Goal: Information Seeking & Learning: Learn about a topic

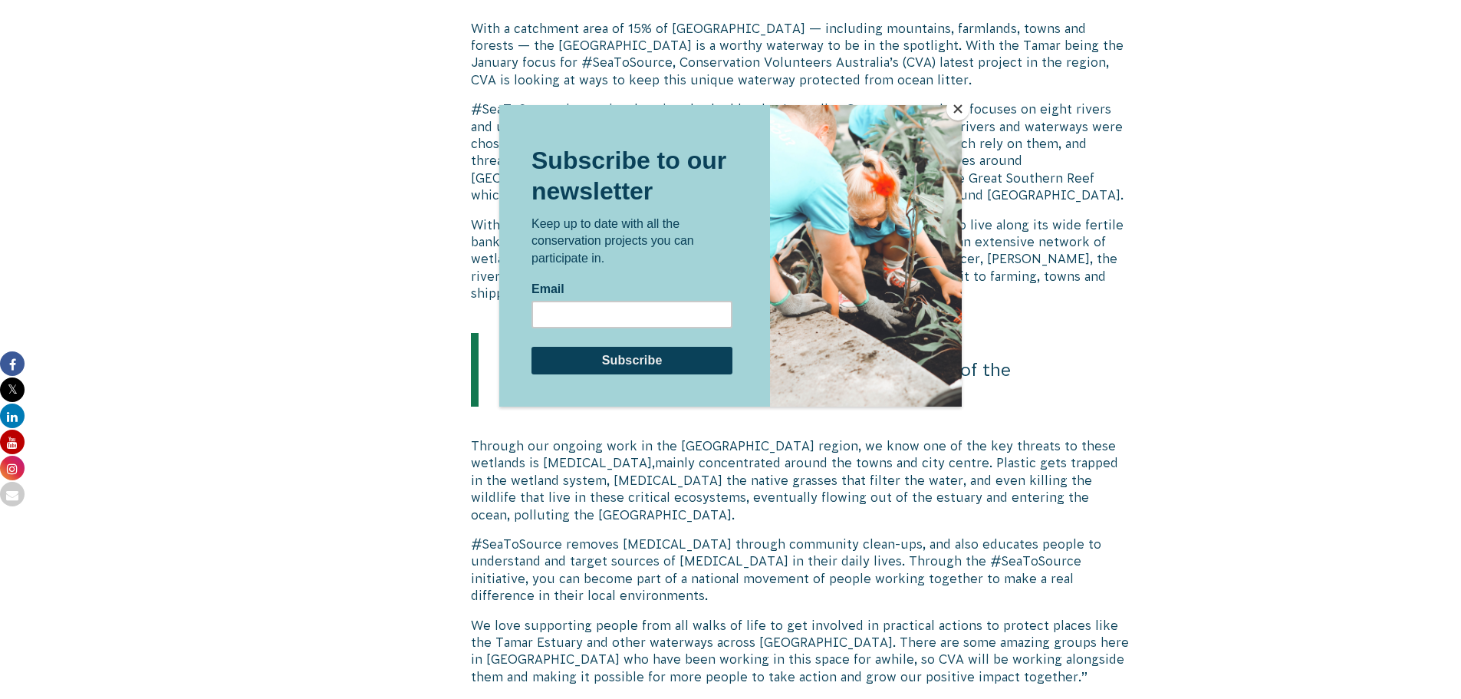
scroll to position [1316, 0]
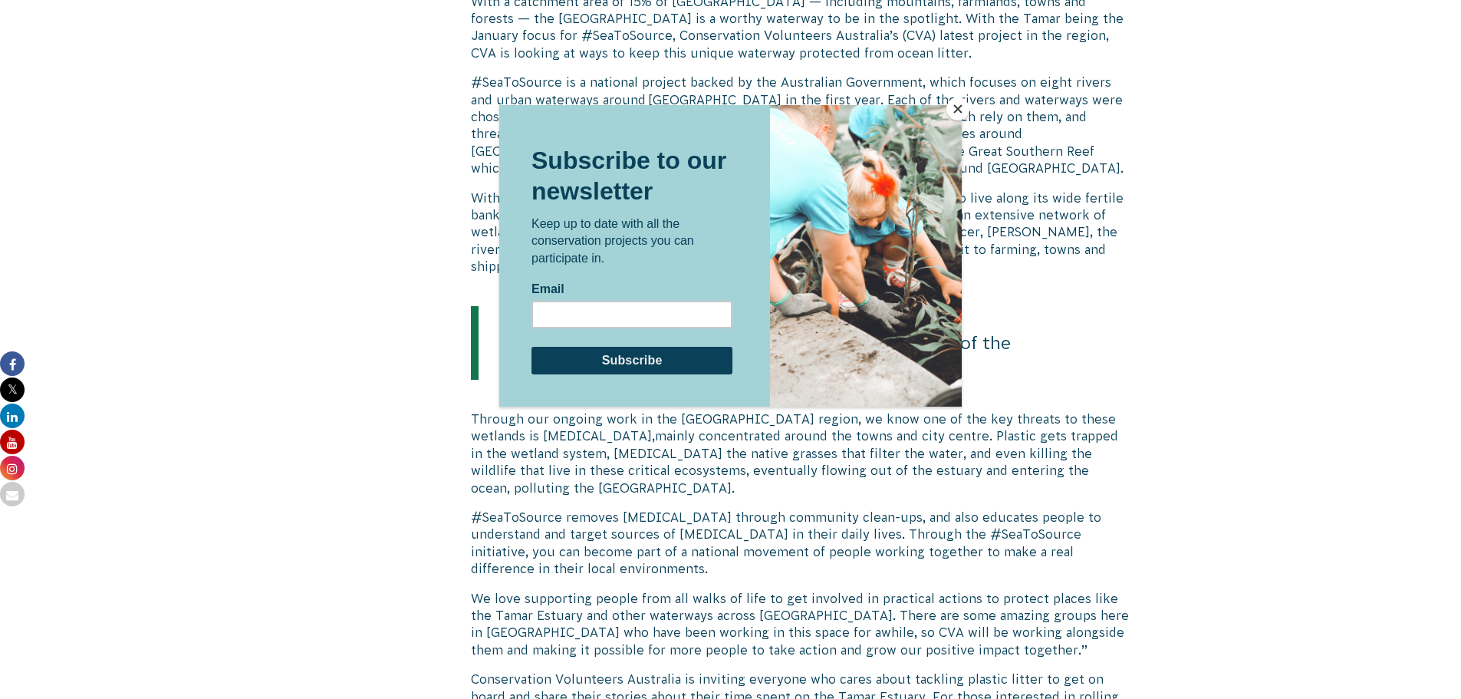
click at [964, 114] on button "Close" at bounding box center [958, 108] width 23 height 23
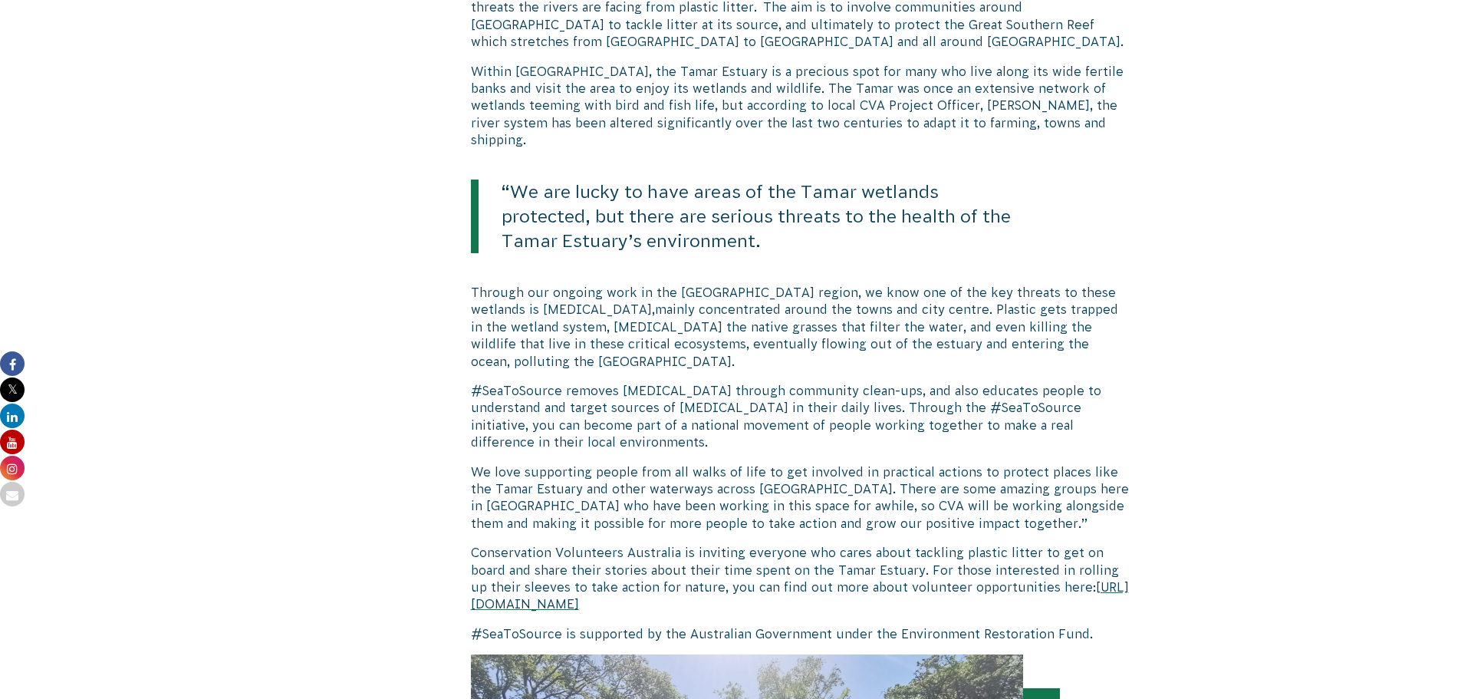
scroll to position [1469, 0]
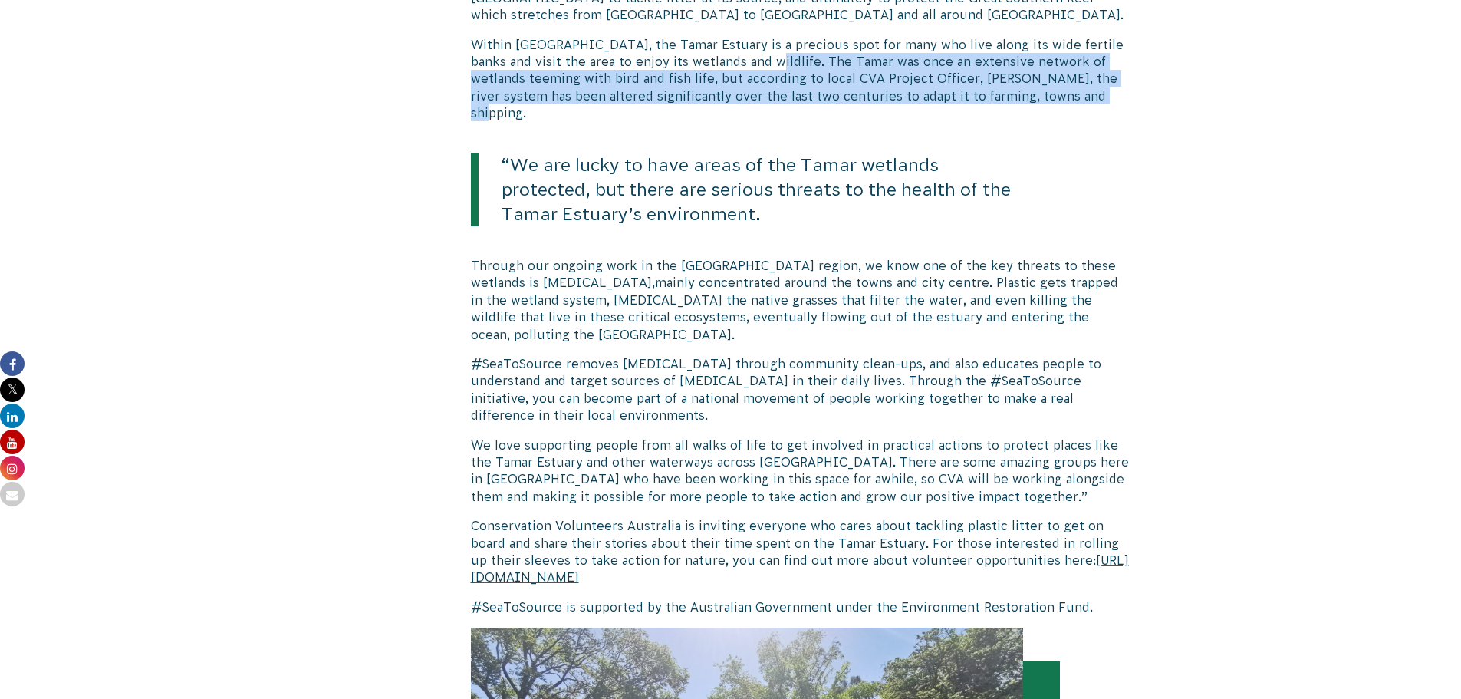
drag, startPoint x: 638, startPoint y: 44, endPoint x: 779, endPoint y: 77, distance: 145.1
click at [779, 77] on p "Within [GEOGRAPHIC_DATA], the Tamar Estuary is a precious spot for many who liv…" at bounding box center [800, 79] width 658 height 86
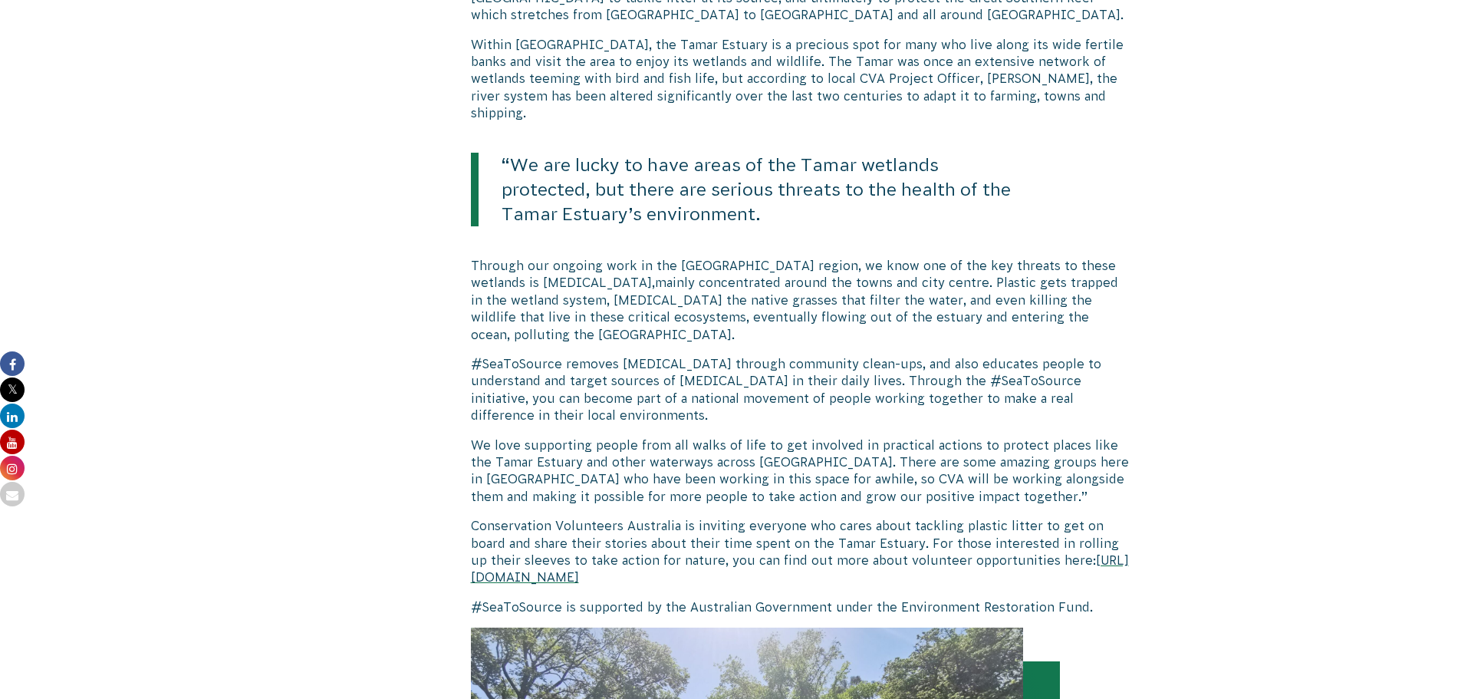
click at [1078, 216] on div "Tamar Estuary is the focus of nationwide project, #SeaToSource which supports c…" at bounding box center [800, 241] width 658 height 2656
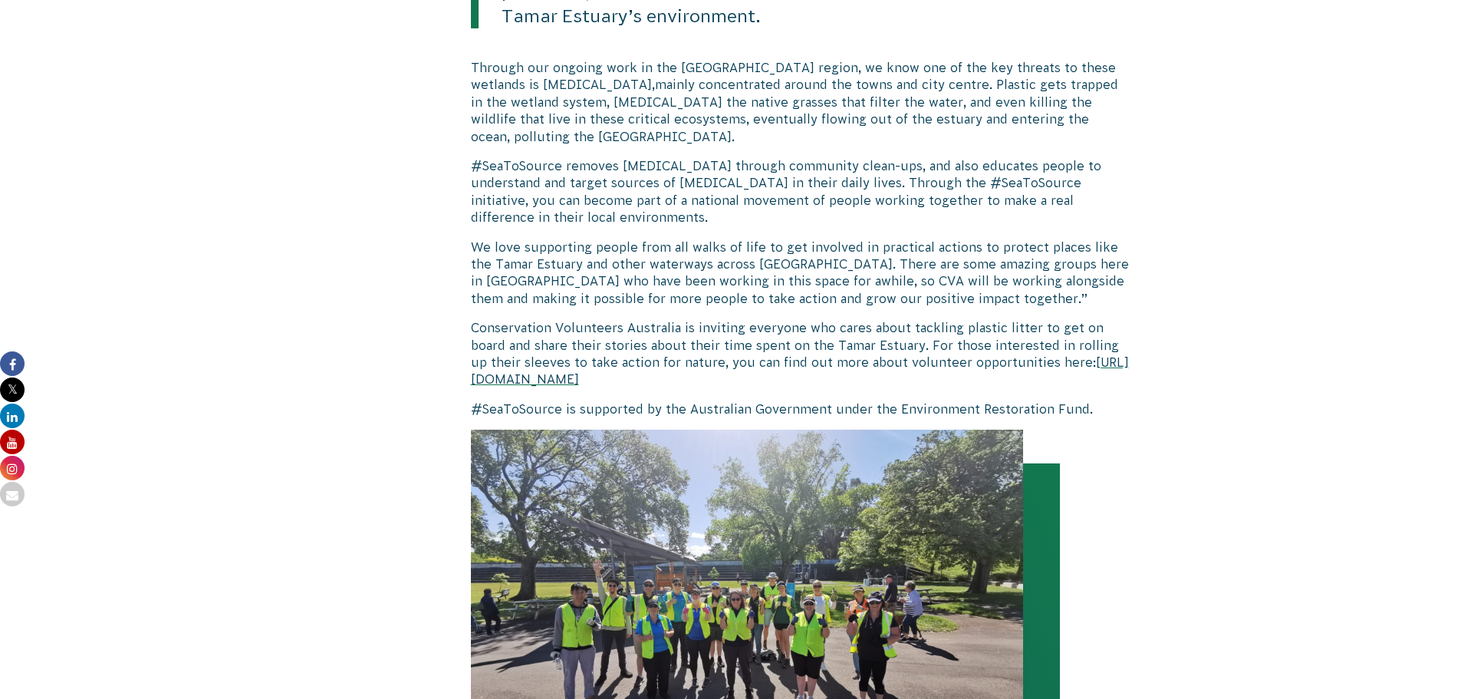
scroll to position [1672, 0]
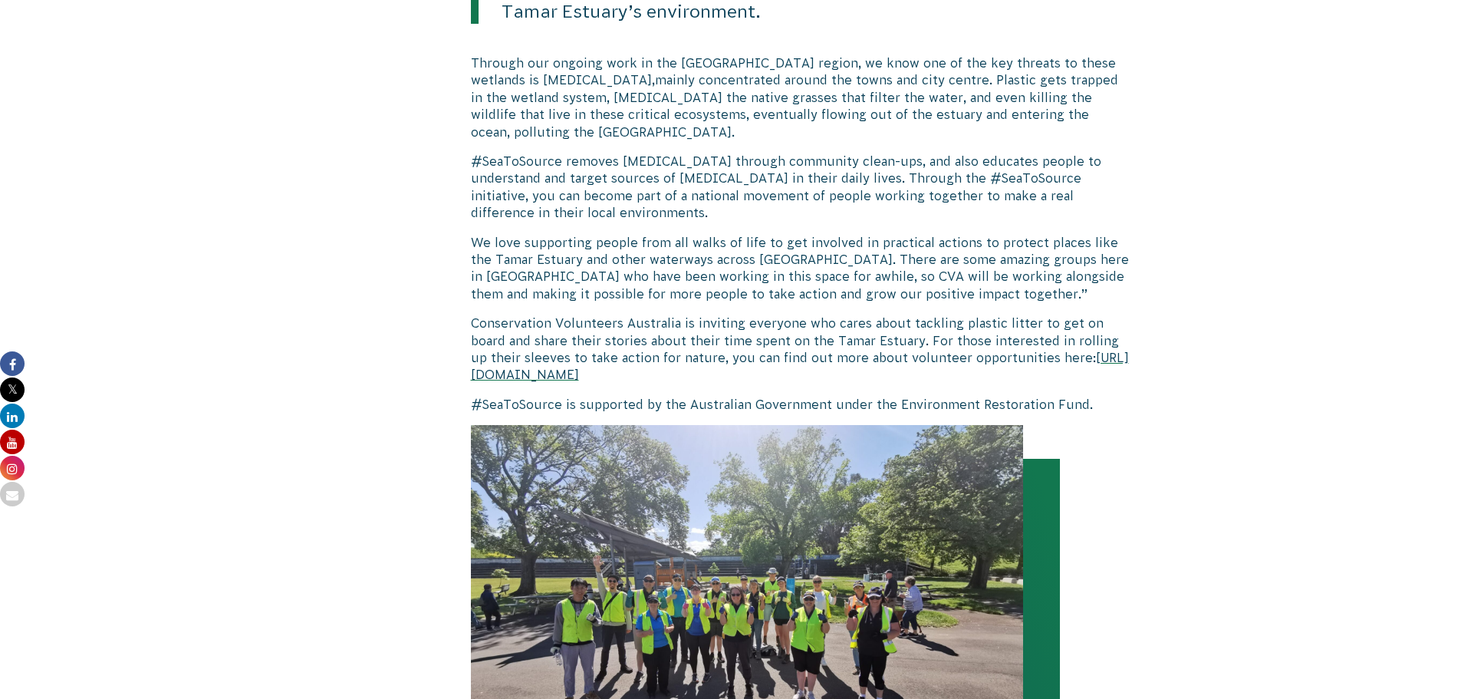
click at [1287, 247] on body "About Us Our Priorities Reconciliation Impact Our Board Our People Careers CVA …" at bounding box center [730, 299] width 1461 height 3943
click at [1119, 234] on p "We love supporting people from all walks of life to get involved in practical a…" at bounding box center [800, 268] width 658 height 69
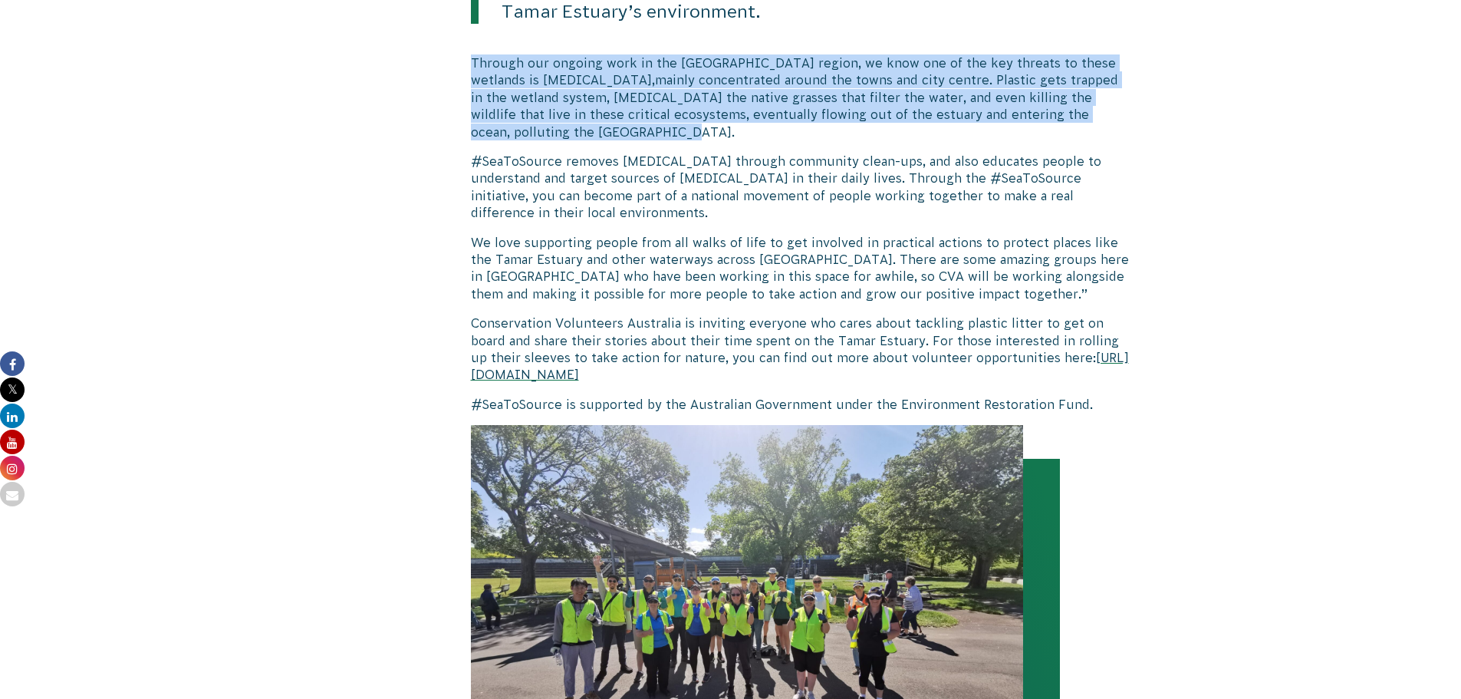
drag, startPoint x: 471, startPoint y: 23, endPoint x: 885, endPoint y: 81, distance: 417.6
click at [885, 81] on p "Through our ongoing work in the [GEOGRAPHIC_DATA] region, we know one of the ke…" at bounding box center [800, 97] width 658 height 86
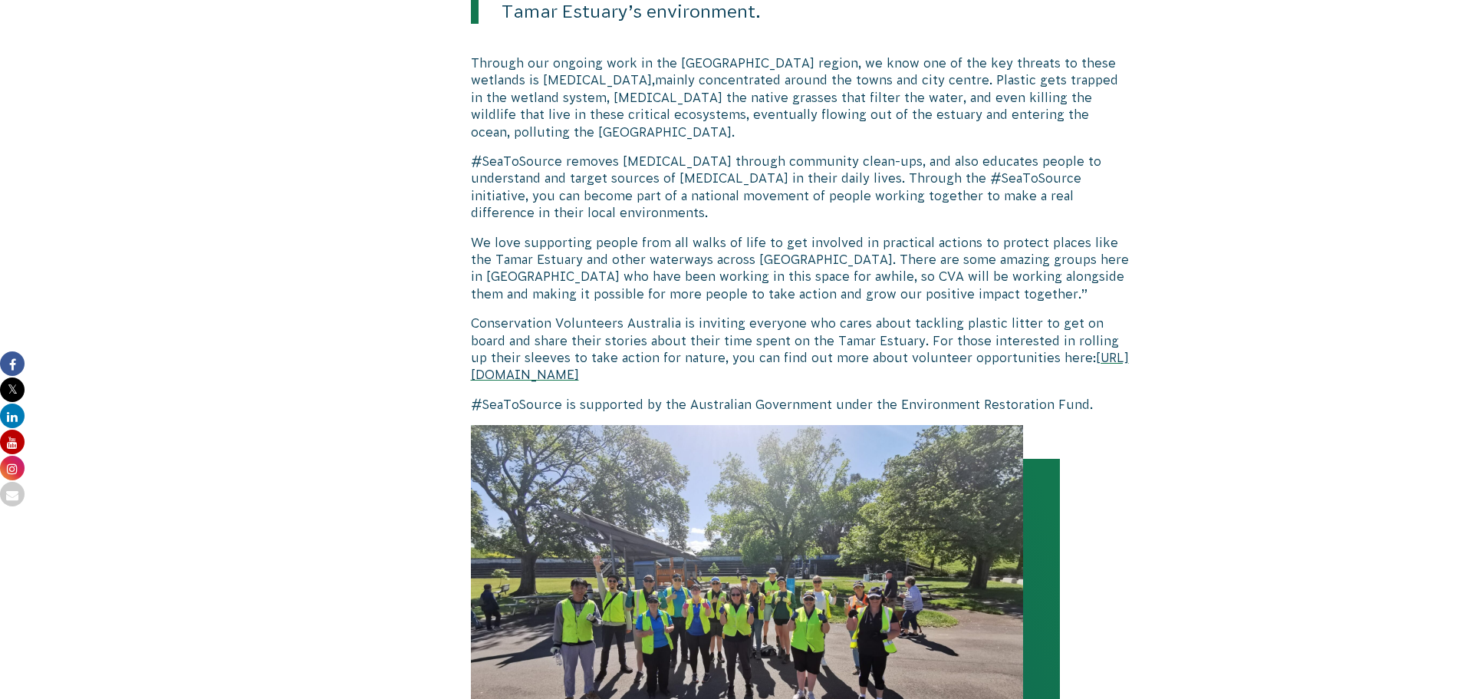
click at [1126, 164] on div "Tamar Estuary is the focus of nationwide project, #SeaToSource which supports c…" at bounding box center [800, 38] width 658 height 2656
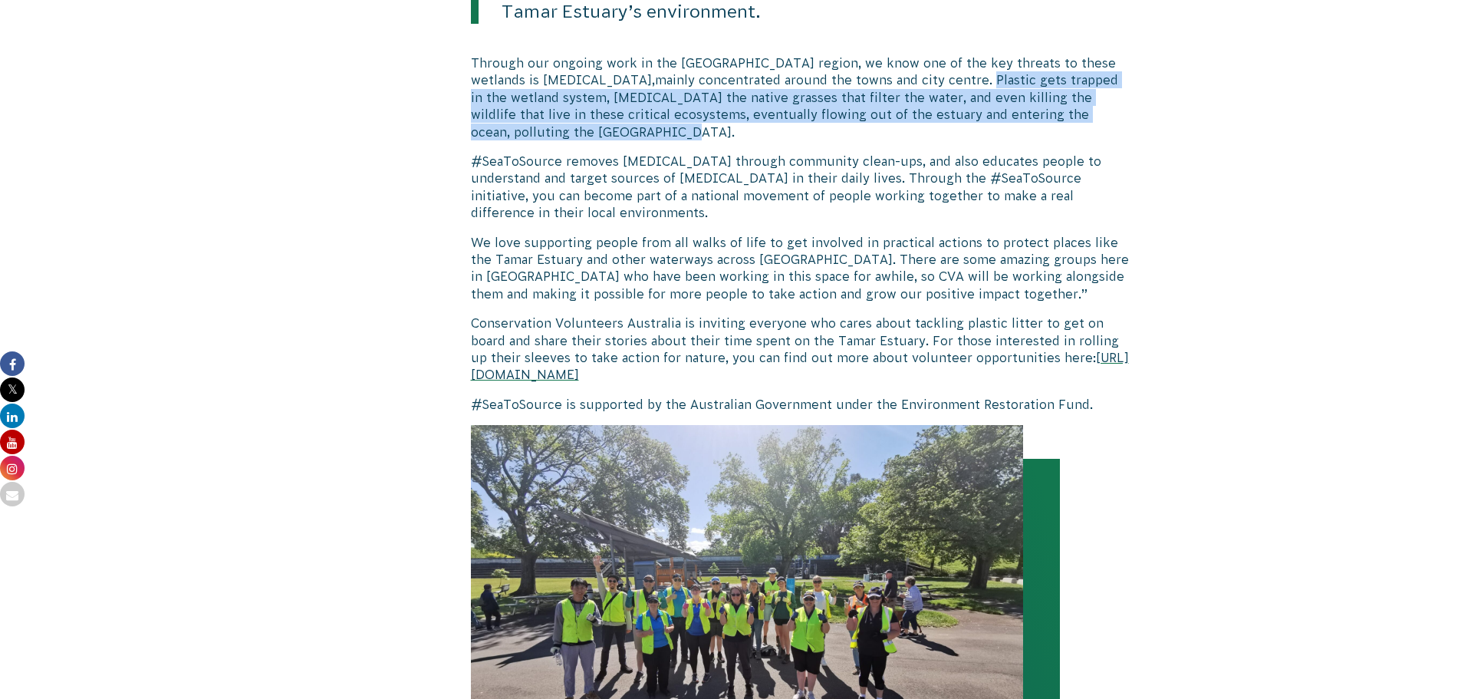
drag, startPoint x: 819, startPoint y: 44, endPoint x: 911, endPoint y: 77, distance: 97.8
click at [911, 77] on p "Through our ongoing work in the [GEOGRAPHIC_DATA] region, we know one of the ke…" at bounding box center [800, 97] width 658 height 86
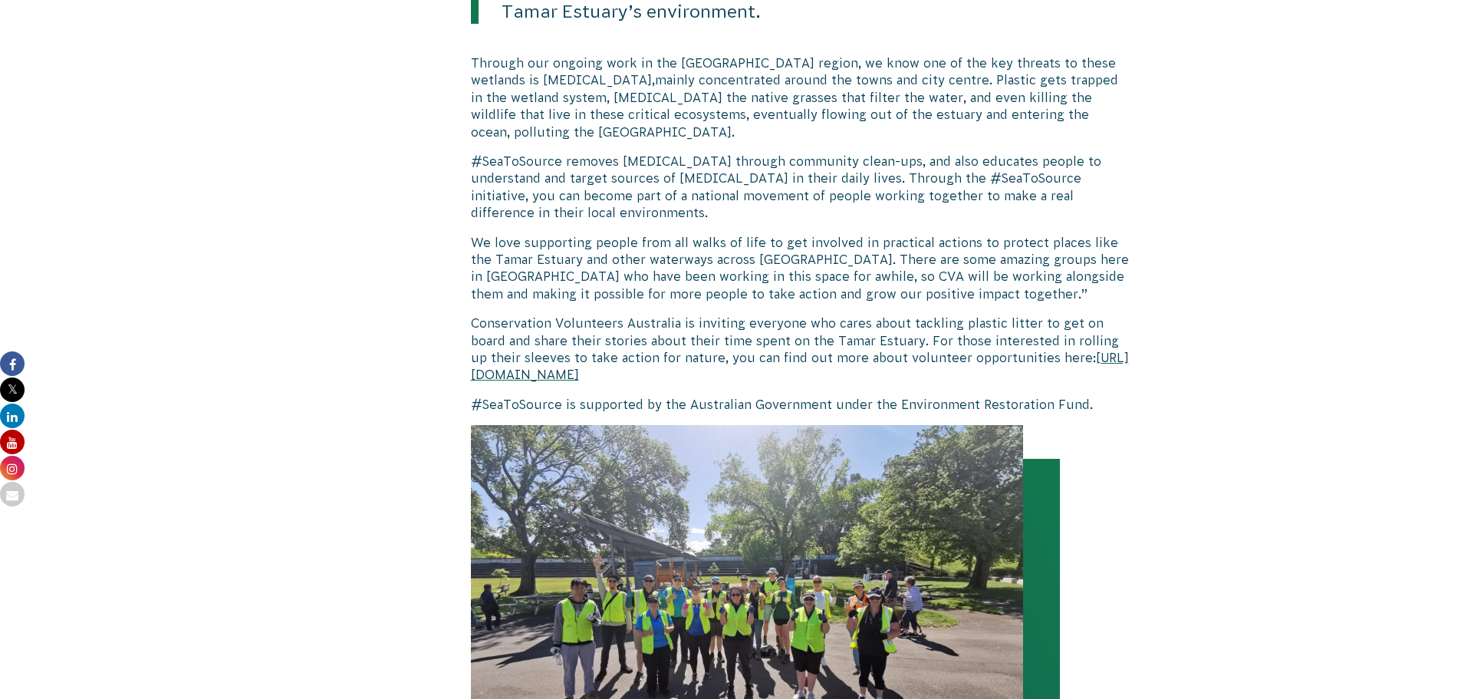
click at [1156, 213] on div "[PERSON_NAME] [DATE] Revive Tamar Estuary is the focus of nationwide project, #…" at bounding box center [731, 44] width 855 height 2852
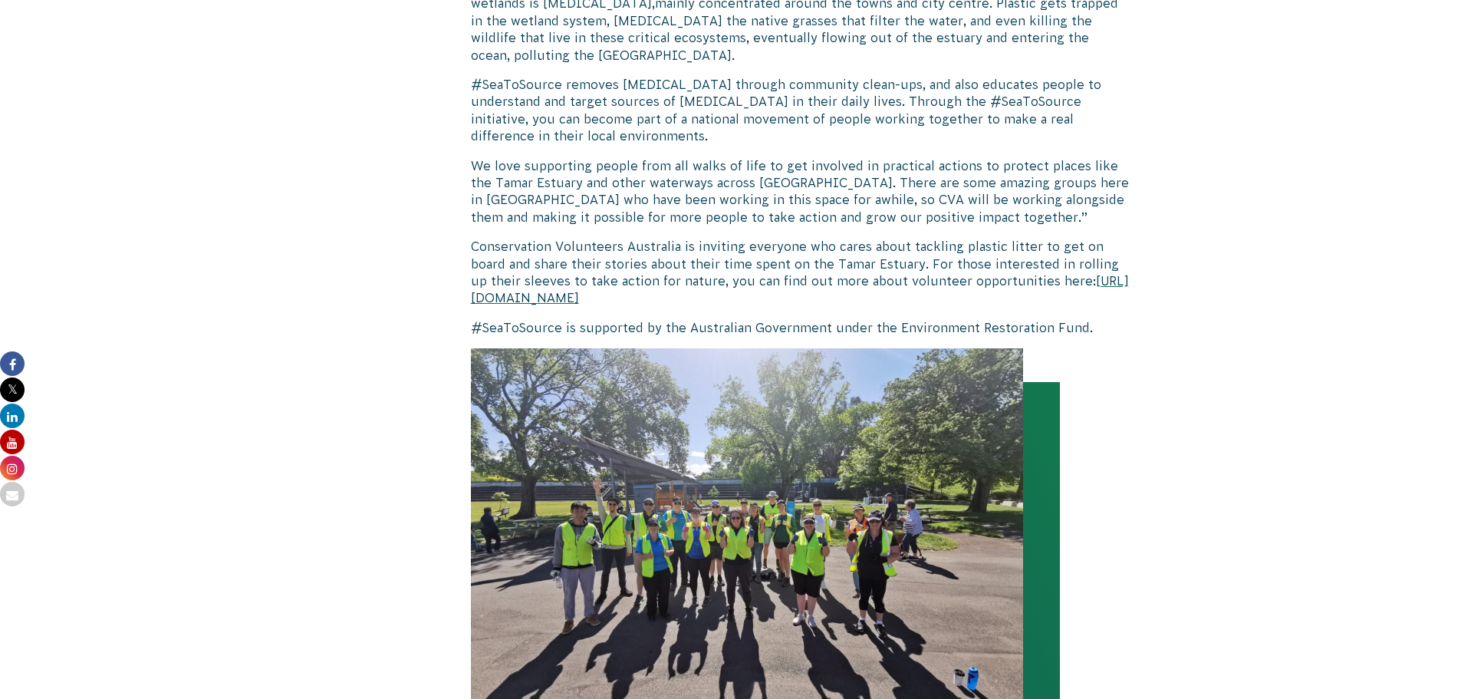
click at [1300, 260] on body "About Us Our Priorities Reconciliation Impact Our Board Our People Careers CVA …" at bounding box center [730, 223] width 1461 height 3943
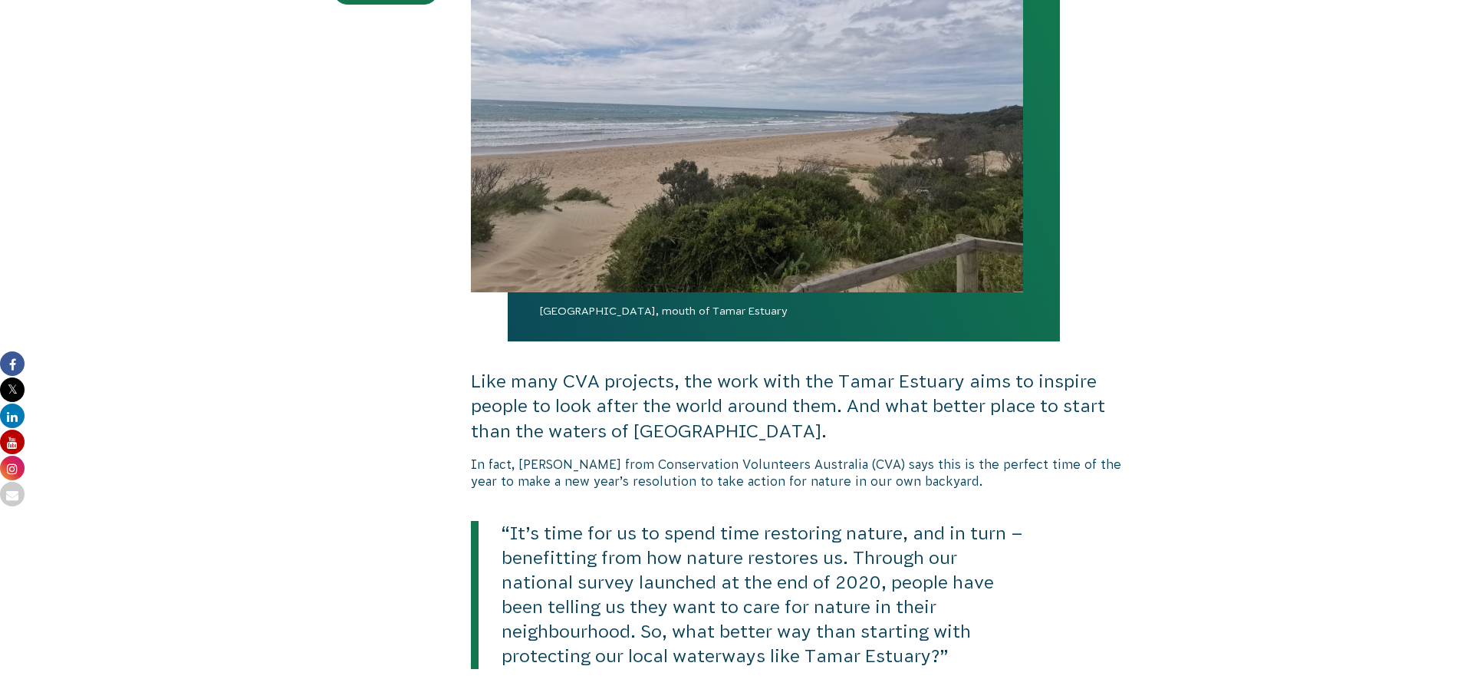
scroll to position [598, 0]
